Goal: Task Accomplishment & Management: Use online tool/utility

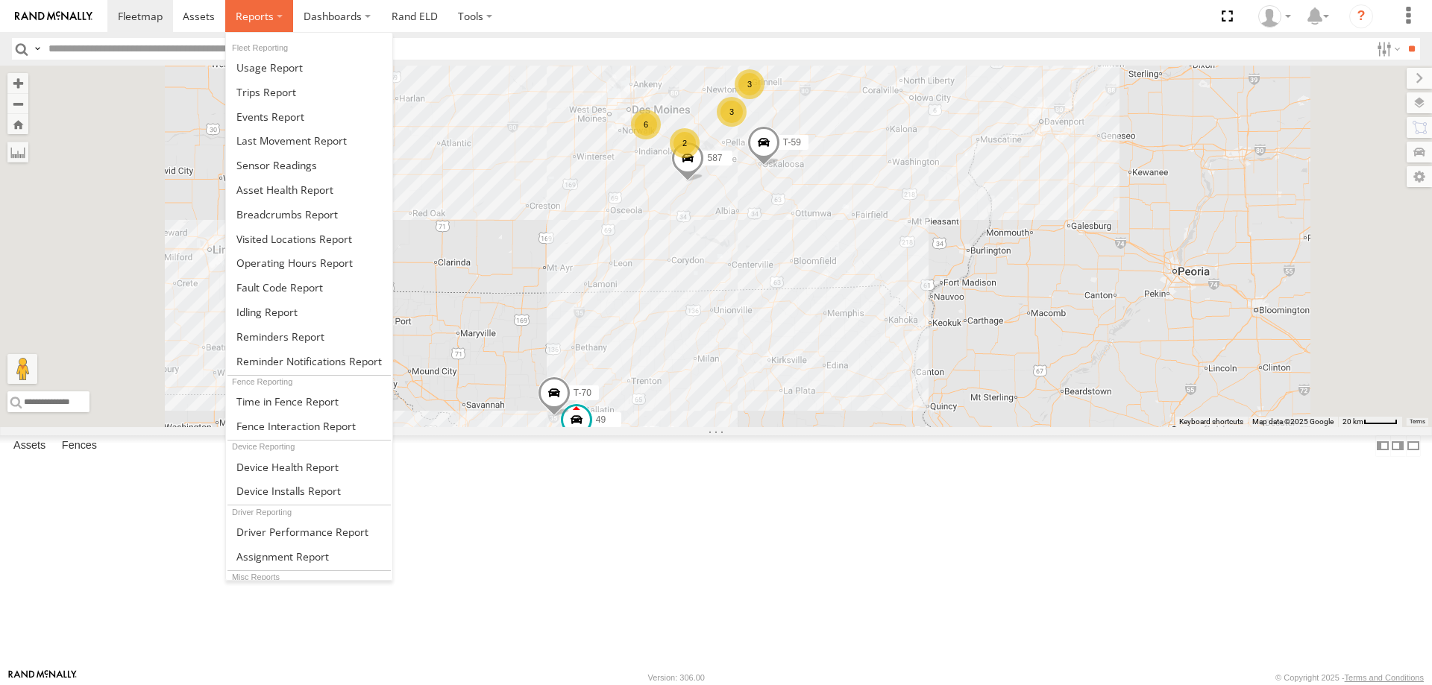
click at [252, 15] on span at bounding box center [255, 16] width 38 height 14
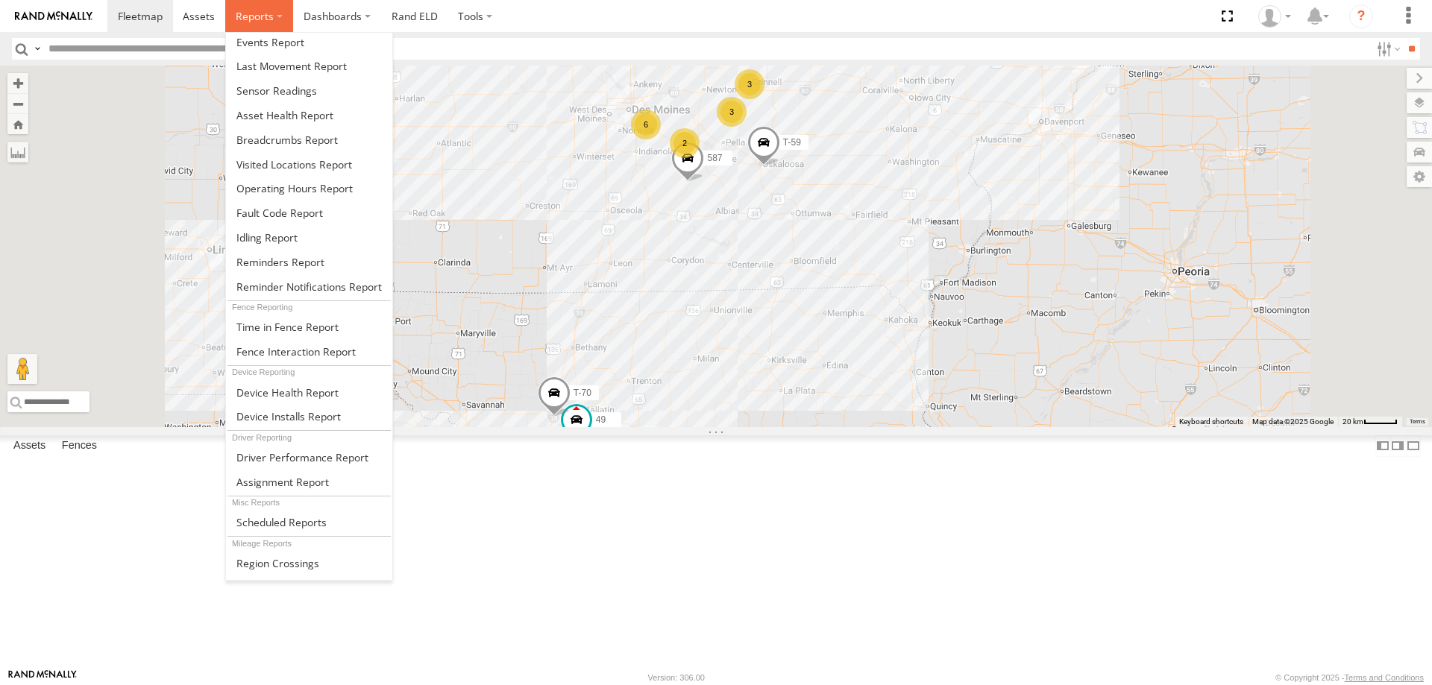
scroll to position [95, 0]
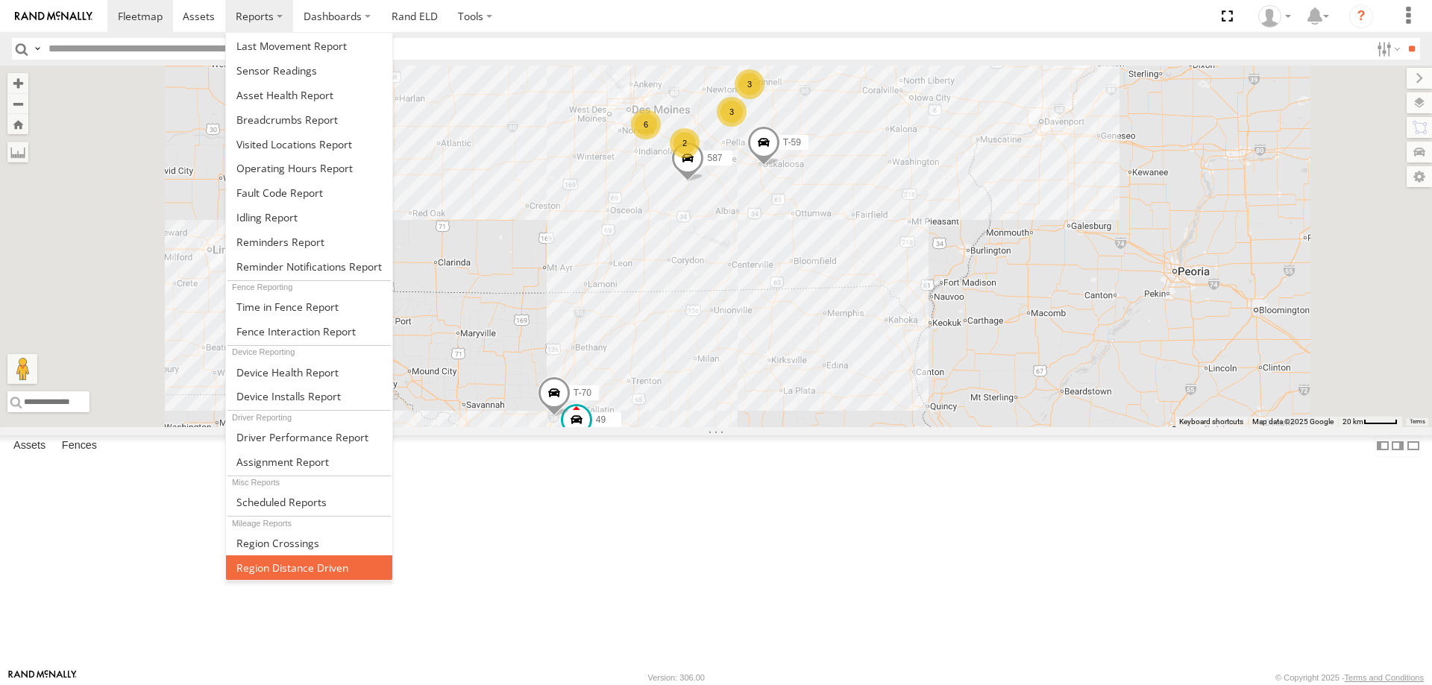
click at [321, 562] on span at bounding box center [292, 568] width 112 height 14
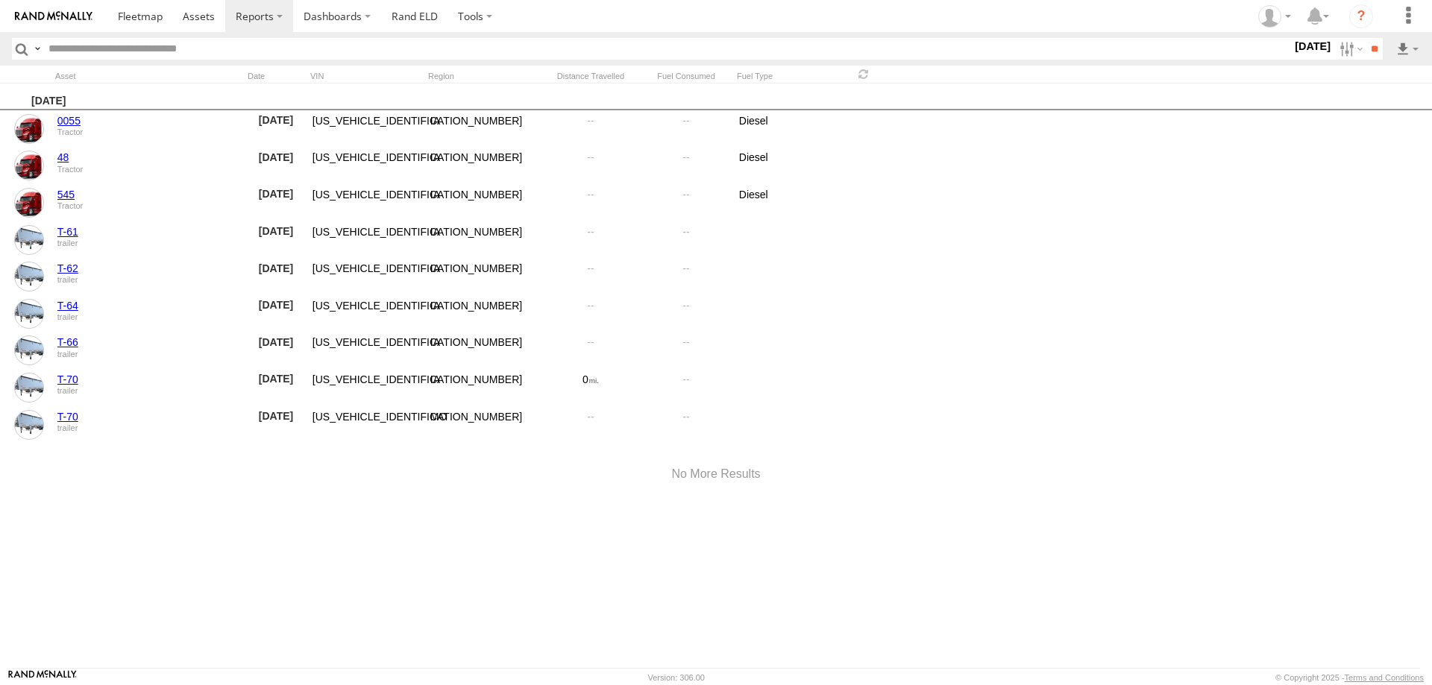
click at [1308, 51] on label "[DATE]" at bounding box center [1313, 46] width 42 height 16
click at [0, 0] on label at bounding box center [0, 0] width 0 height 0
click at [1372, 49] on input "**" at bounding box center [1374, 49] width 17 height 22
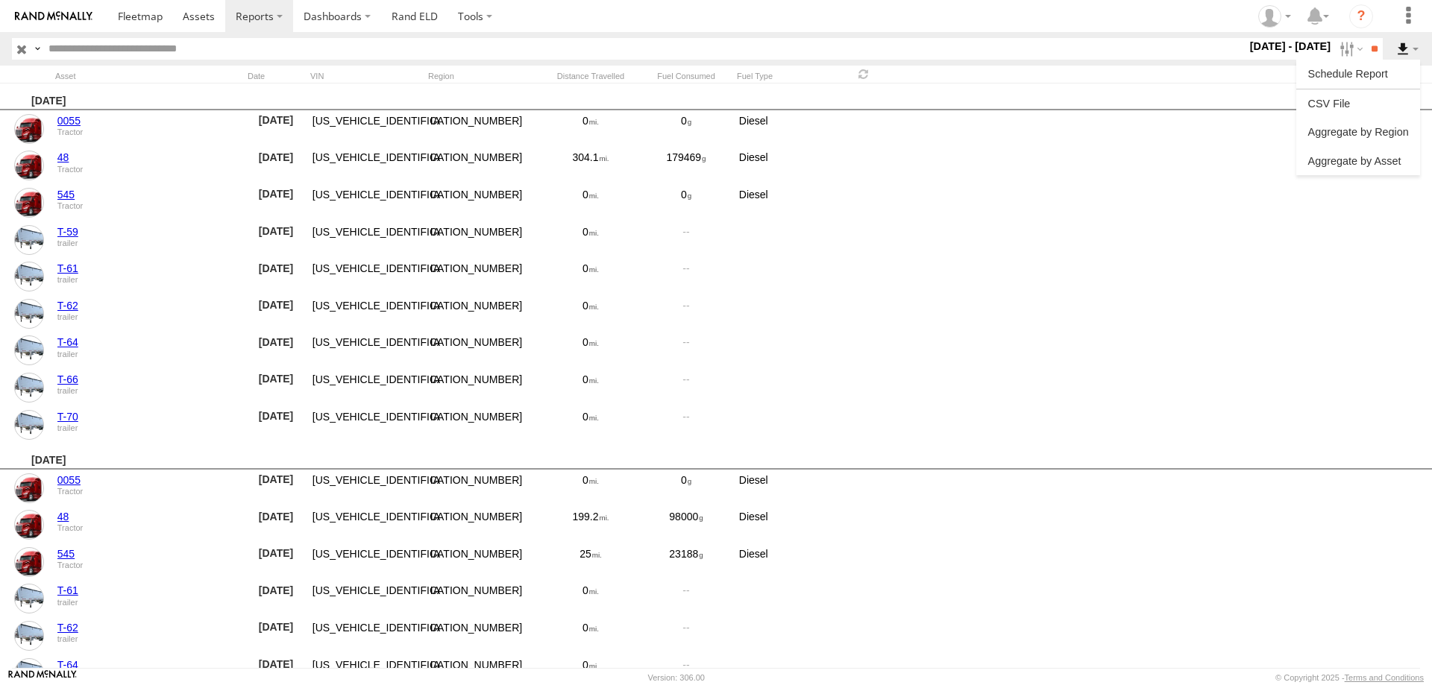
click at [1406, 43] on label at bounding box center [1407, 49] width 25 height 22
click at [1367, 163] on link at bounding box center [1358, 160] width 112 height 22
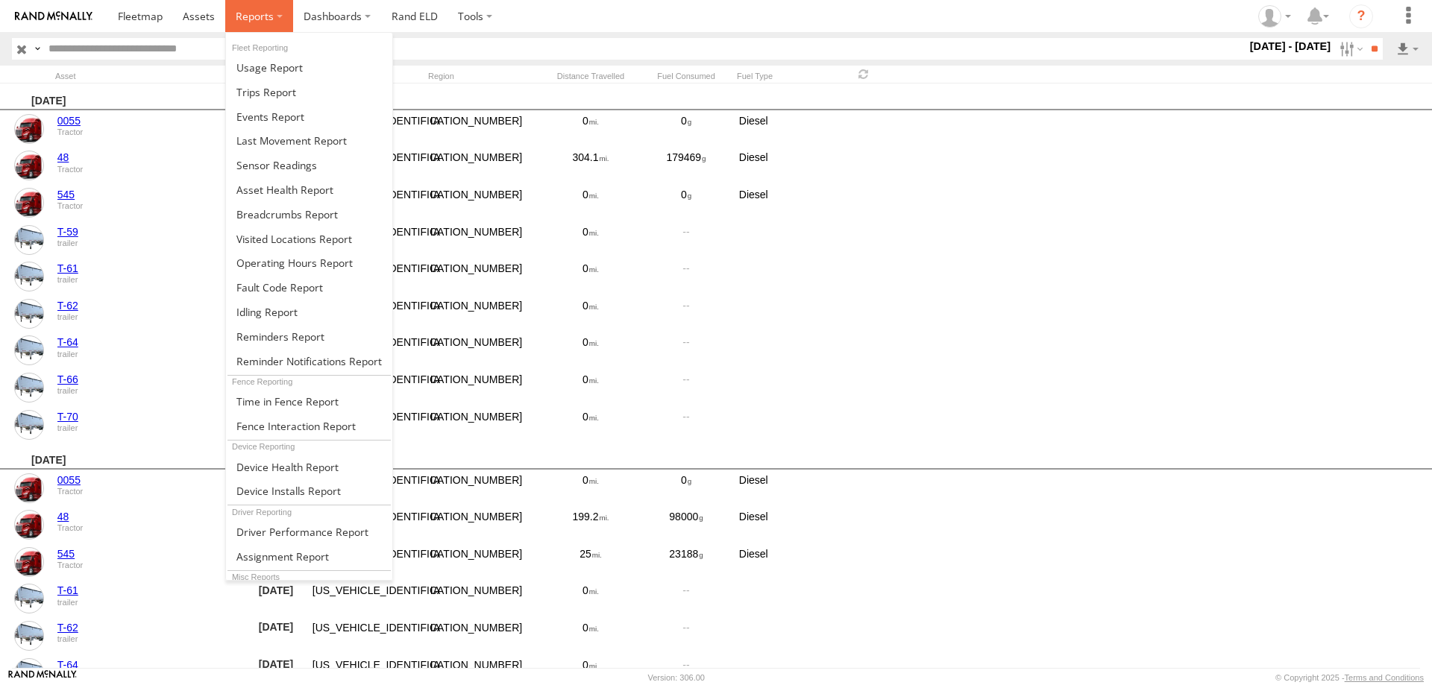
click at [275, 17] on label at bounding box center [259, 16] width 68 height 32
click at [260, 90] on span at bounding box center [266, 92] width 60 height 14
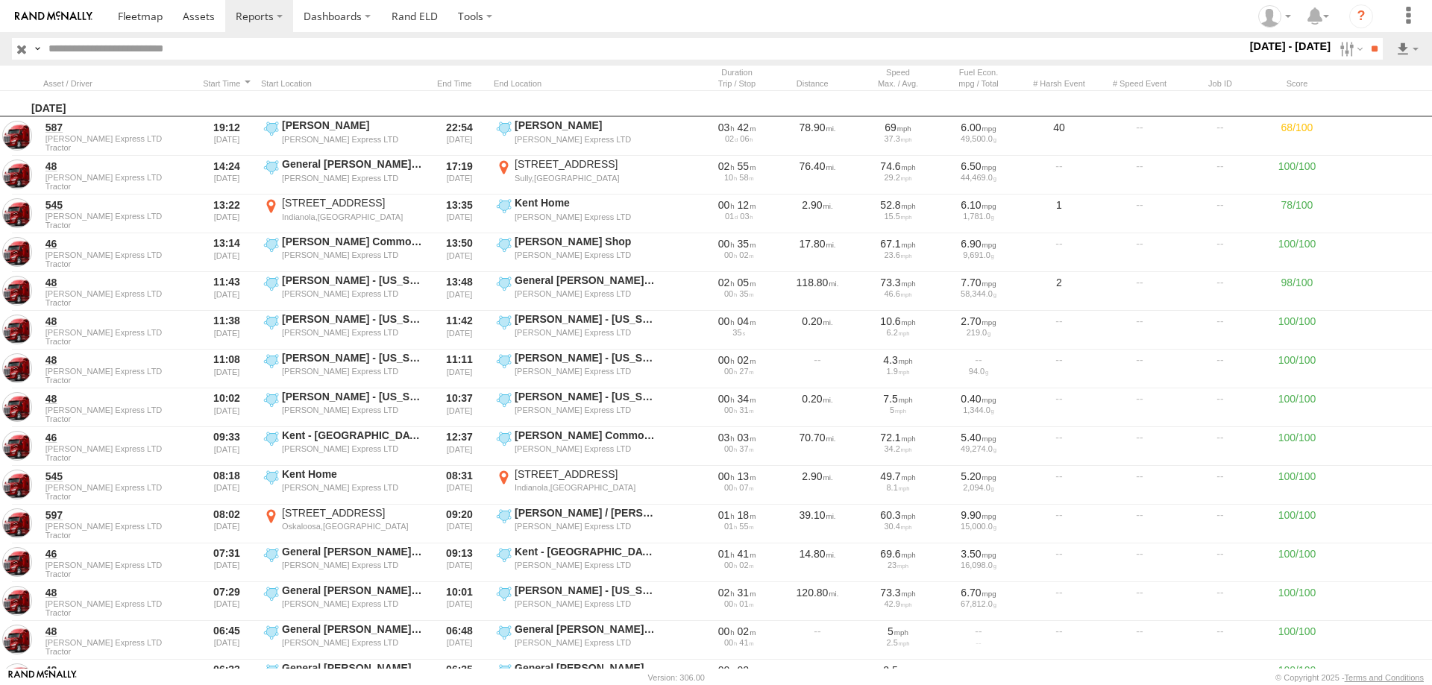
click at [1285, 45] on label "[DATE] - [DATE]" at bounding box center [1290, 46] width 87 height 16
click at [1372, 45] on input "**" at bounding box center [1374, 49] width 17 height 22
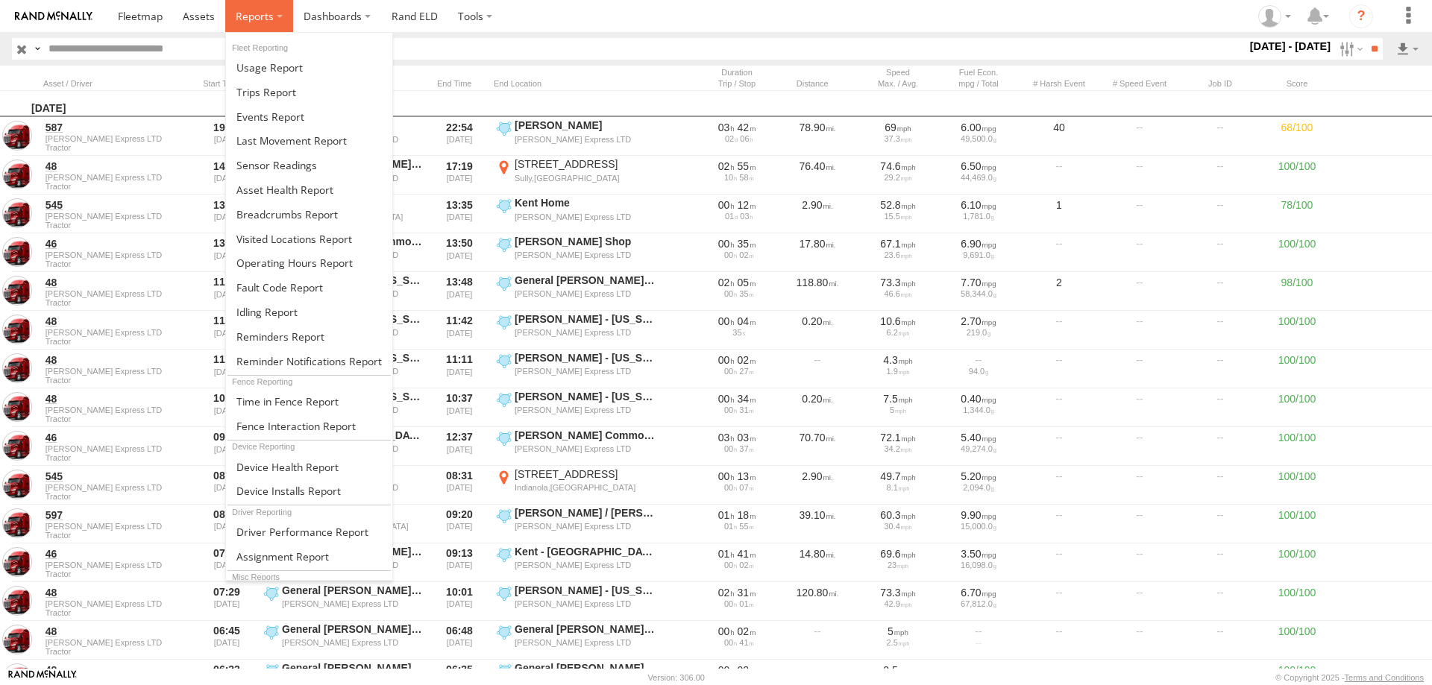
click at [263, 12] on span at bounding box center [255, 16] width 38 height 14
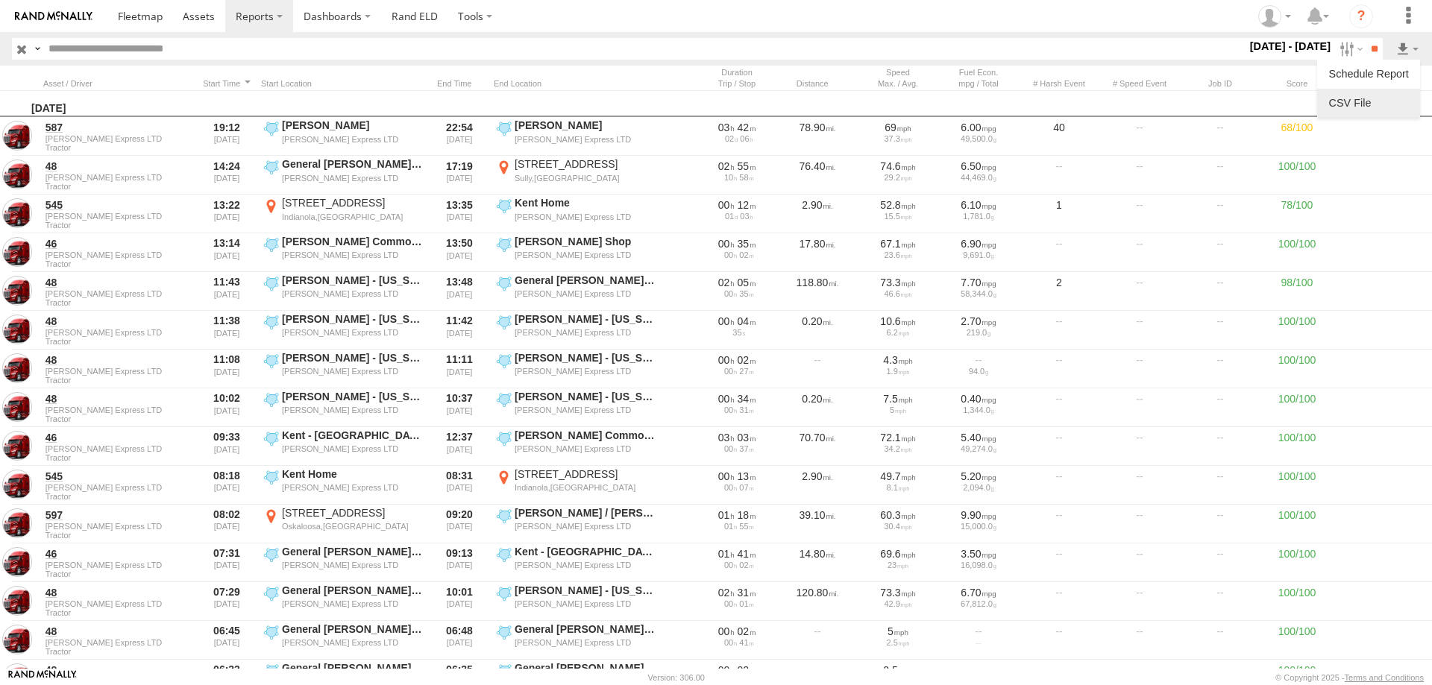
click at [1358, 102] on link at bounding box center [1368, 103] width 91 height 22
